Goal: Information Seeking & Learning: Learn about a topic

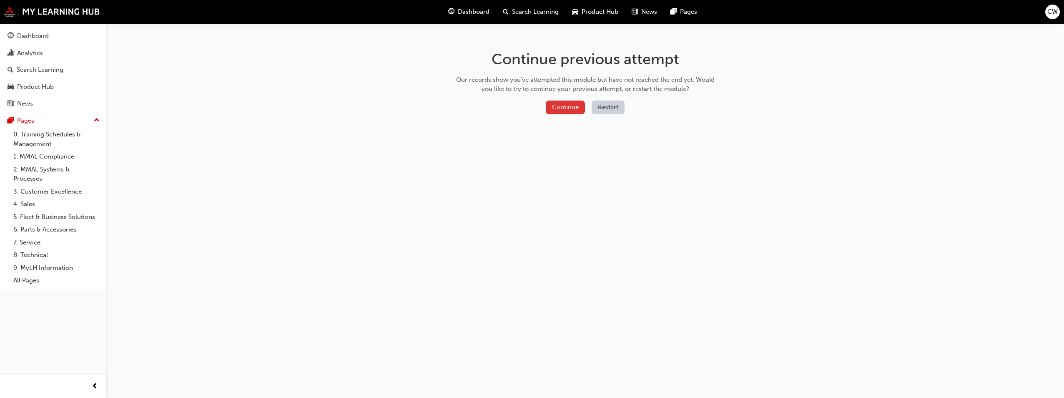
click at [569, 105] on button "Continue" at bounding box center [565, 107] width 39 height 14
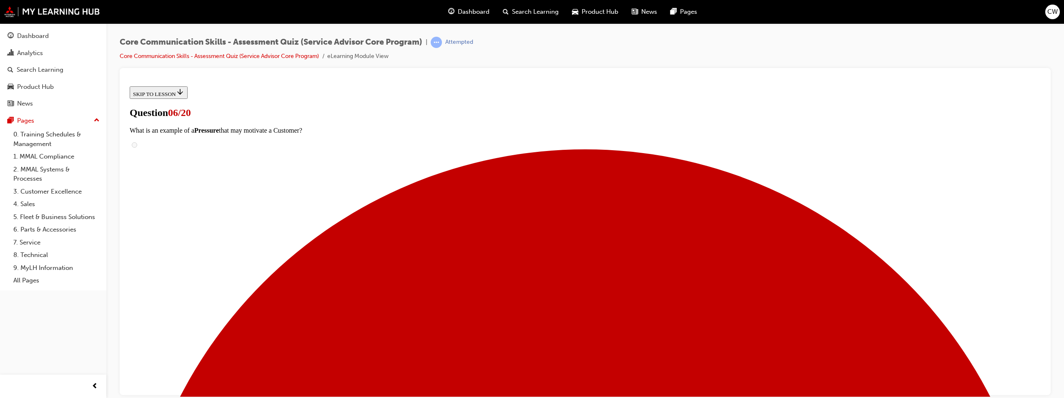
scroll to position [83, 0]
radio input "true"
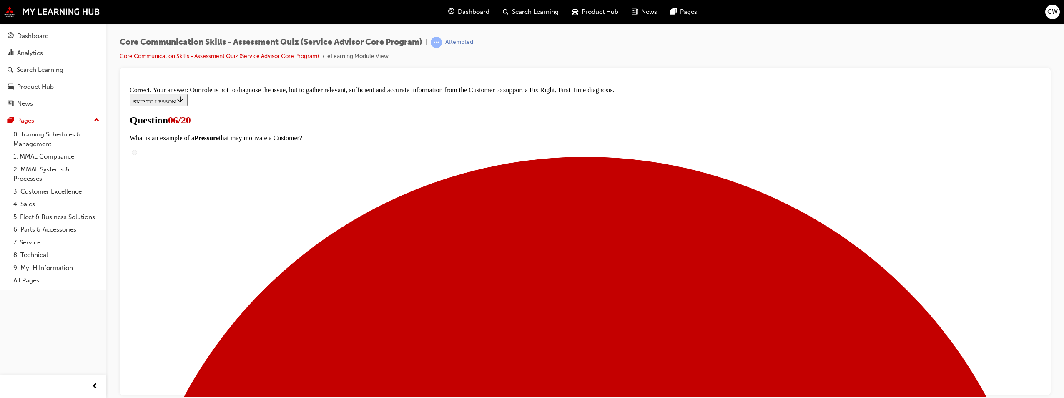
scroll to position [166, 0]
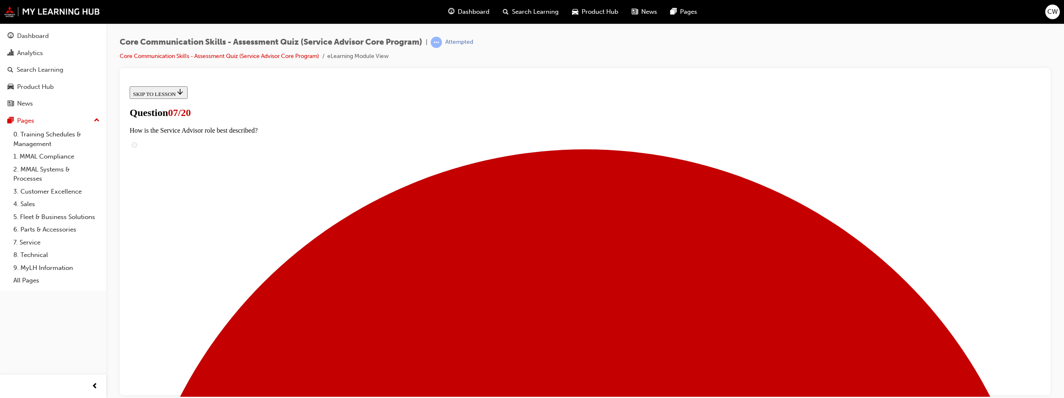
radio input "true"
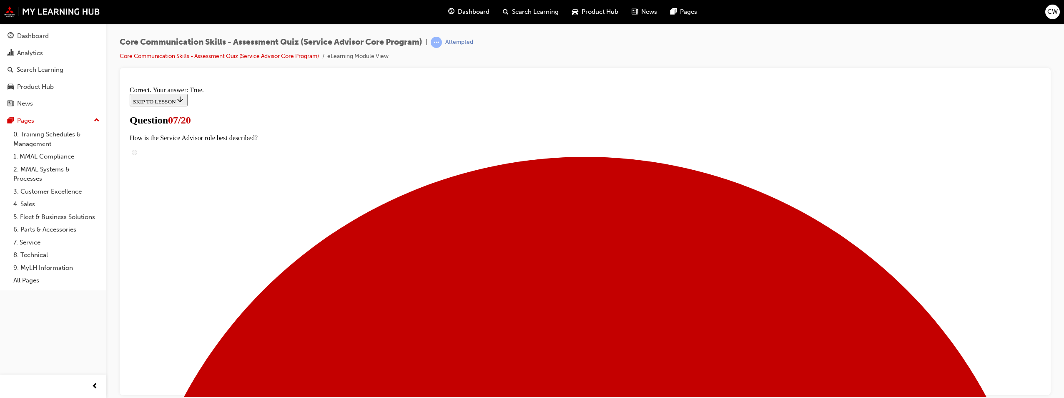
scroll to position [84, 0]
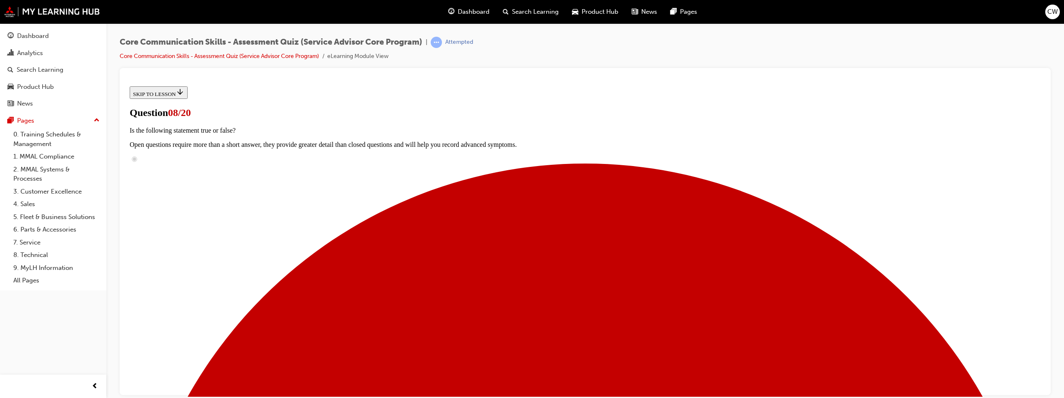
scroll to position [60, 0]
checkbox input "true"
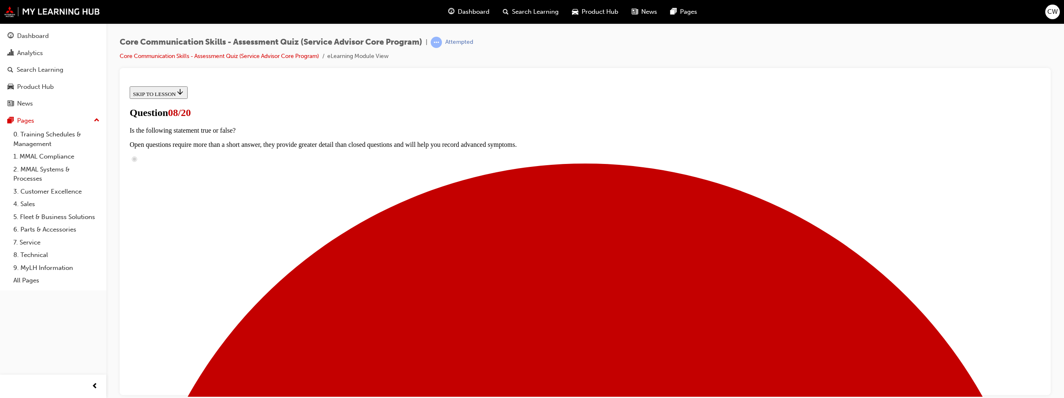
checkbox input "true"
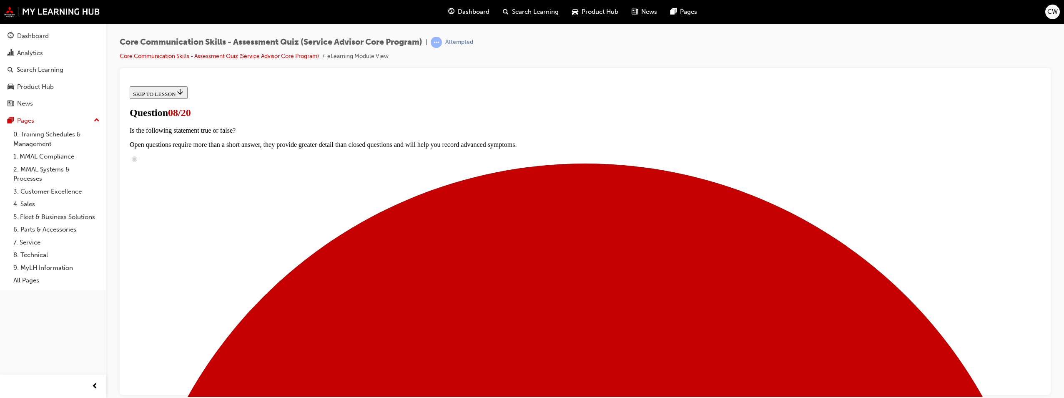
checkbox input "true"
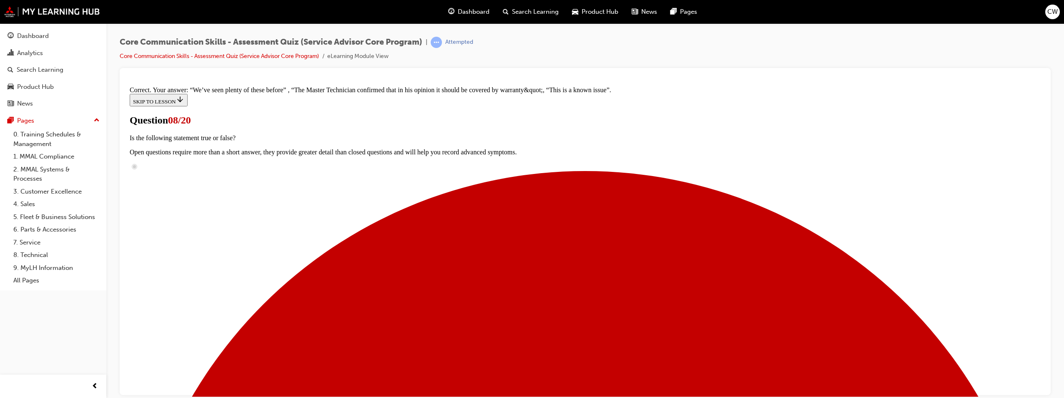
scroll to position [226, 0]
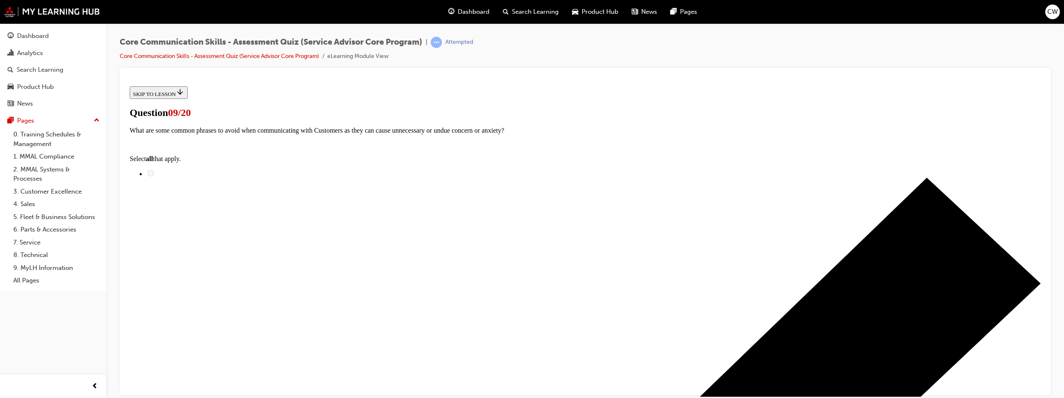
scroll to position [125, 0]
drag, startPoint x: 535, startPoint y: 216, endPoint x: 683, endPoint y: 131, distance: 171.3
drag, startPoint x: 510, startPoint y: 182, endPoint x: 662, endPoint y: 182, distance: 152.6
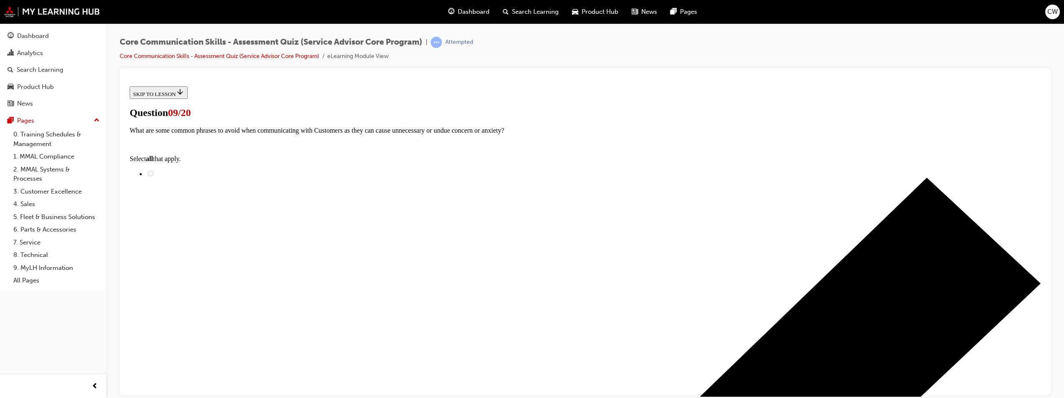
drag, startPoint x: 520, startPoint y: 261, endPoint x: 667, endPoint y: 218, distance: 153.8
drag, startPoint x: 500, startPoint y: 317, endPoint x: 659, endPoint y: 271, distance: 165.4
drag, startPoint x: 506, startPoint y: 307, endPoint x: 644, endPoint y: 305, distance: 138.0
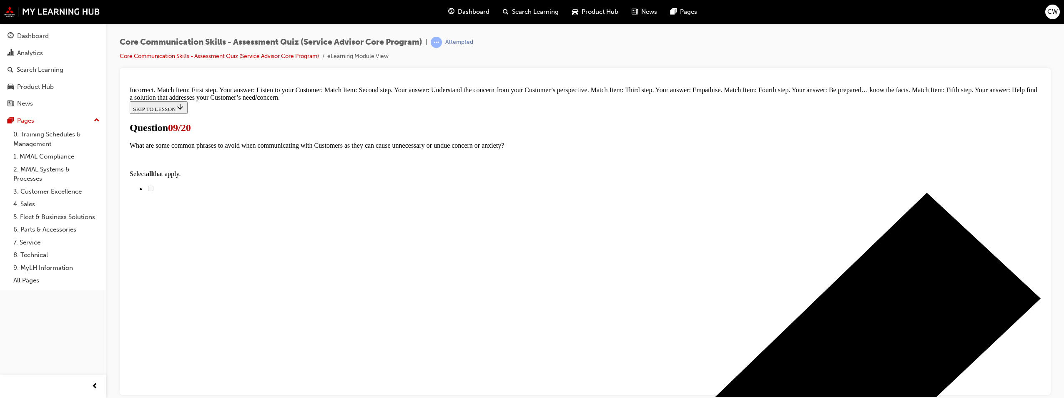
scroll to position [198, 0]
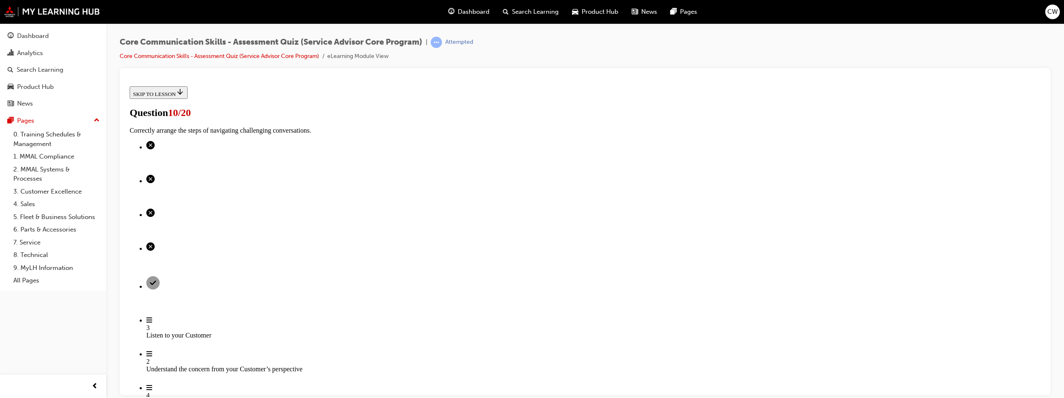
scroll to position [42, 0]
radio input "true"
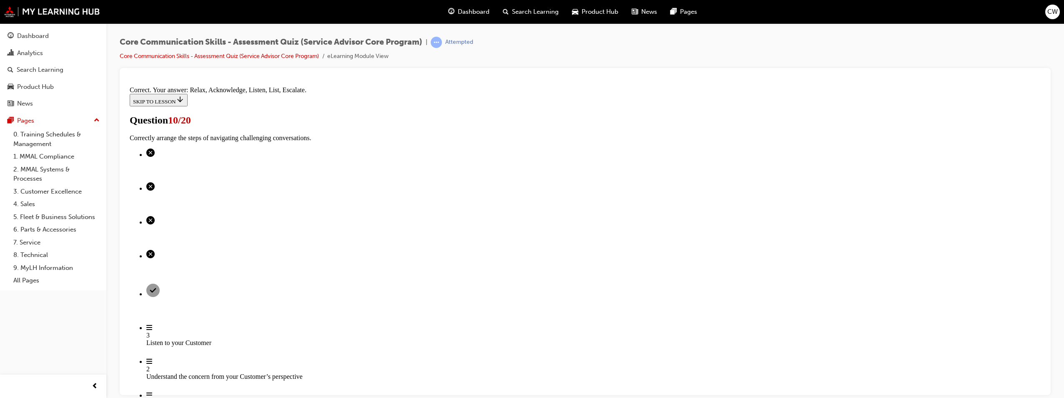
scroll to position [122, 0]
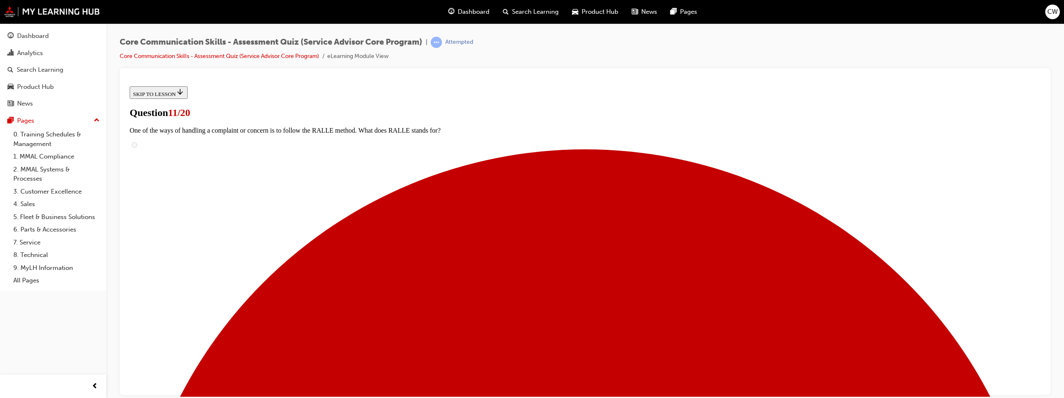
radio input "true"
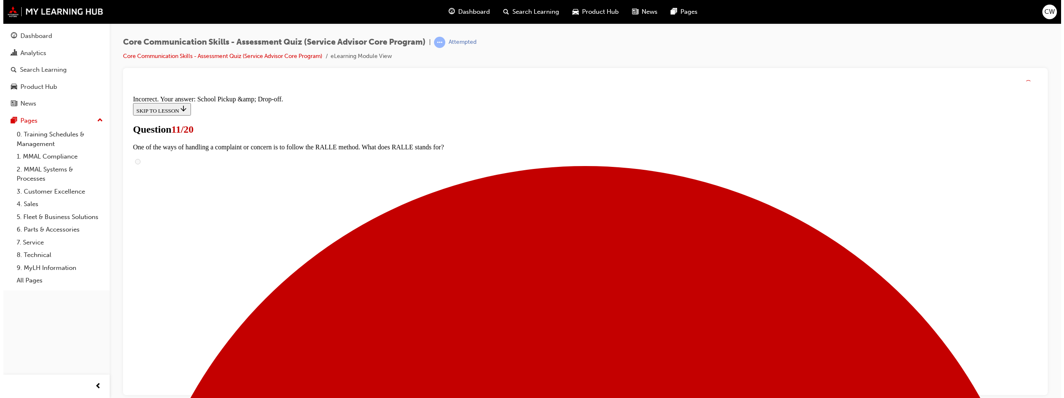
scroll to position [75, 0]
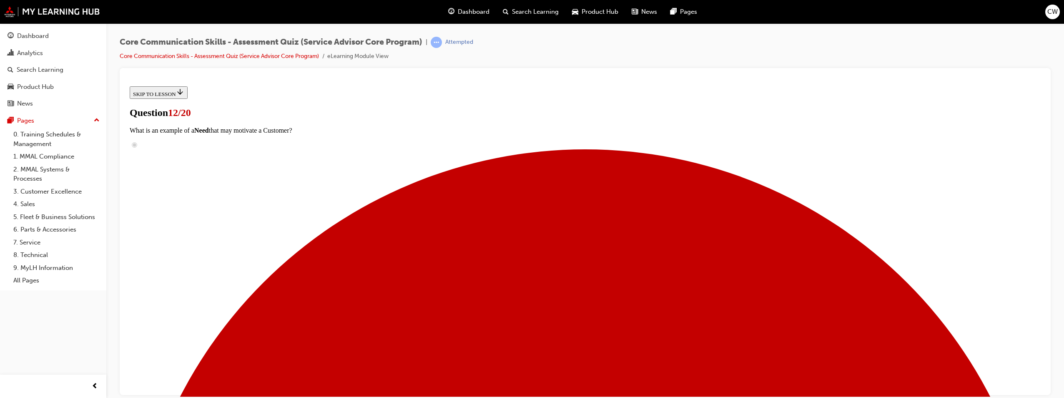
scroll to position [101, 0]
checkbox input "true"
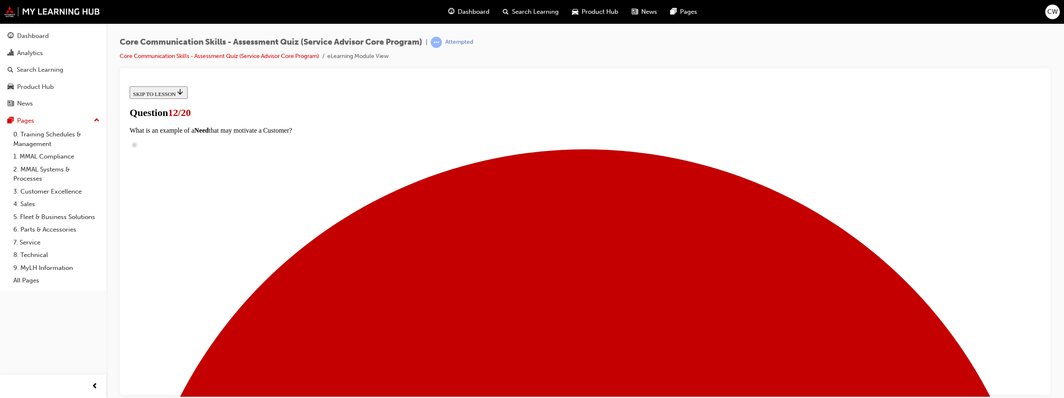
checkbox input "true"
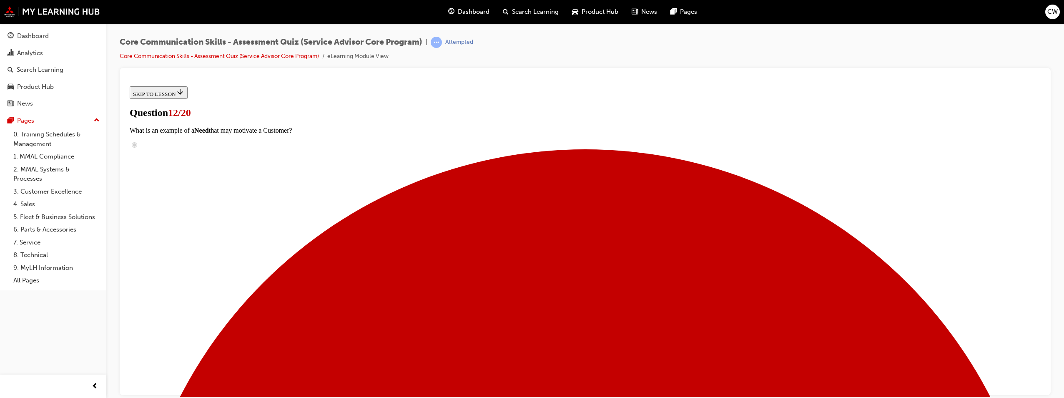
checkbox input "true"
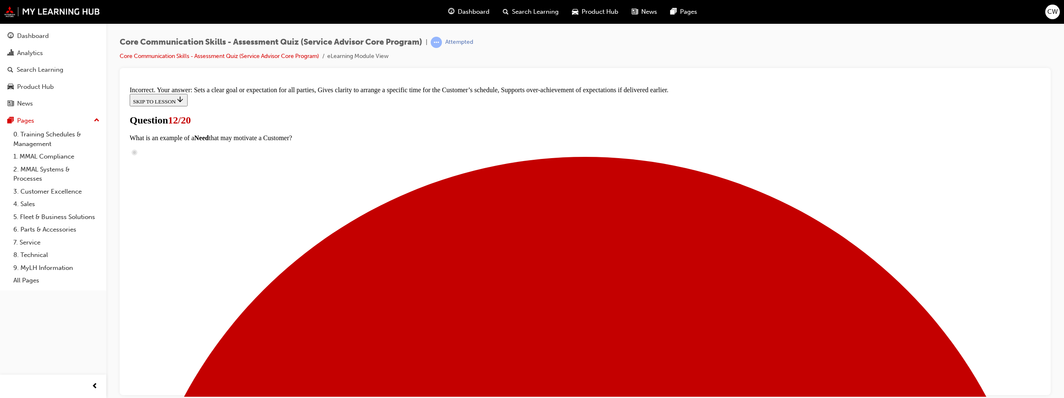
scroll to position [159, 0]
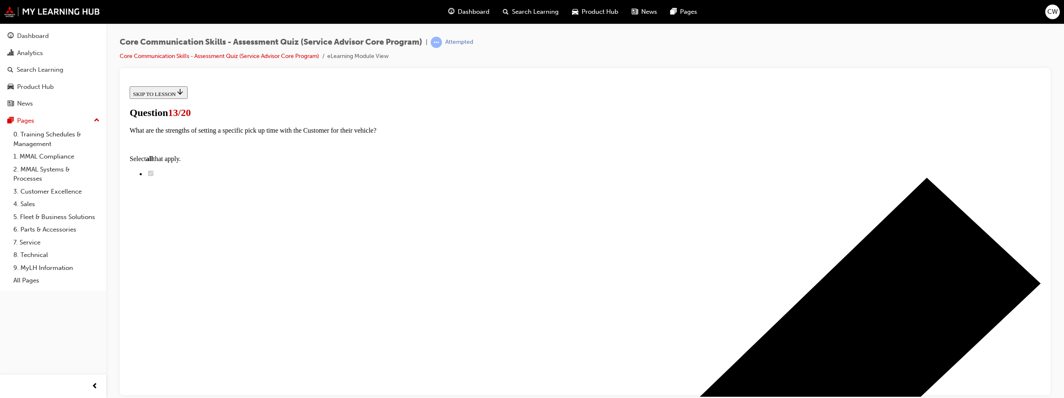
checkbox input "true"
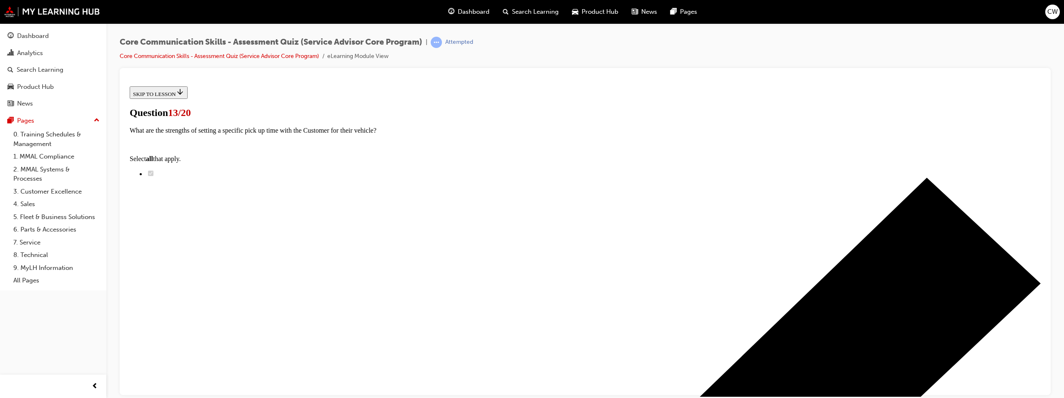
checkbox input "true"
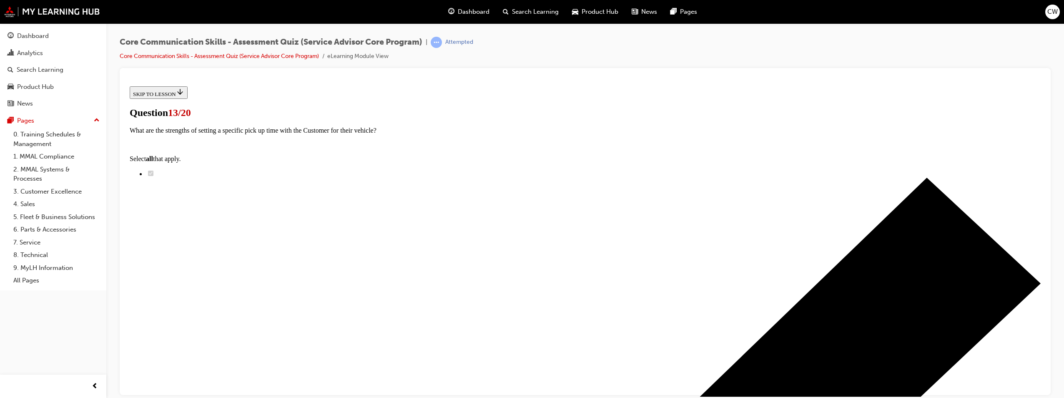
checkbox input "true"
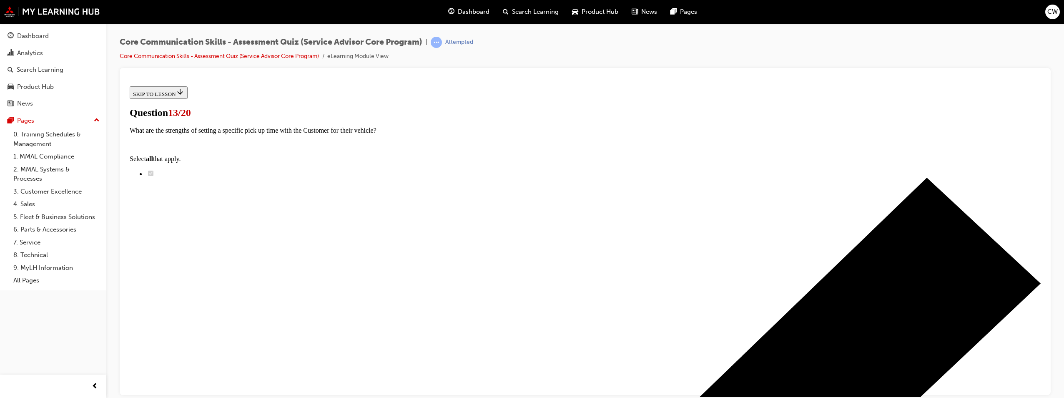
checkbox input "true"
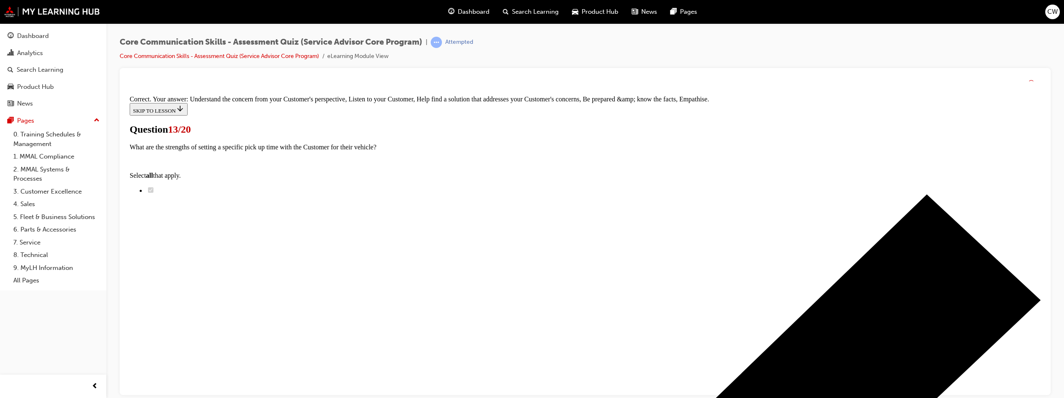
scroll to position [203, 0]
